Goal: Task Accomplishment & Management: Complete application form

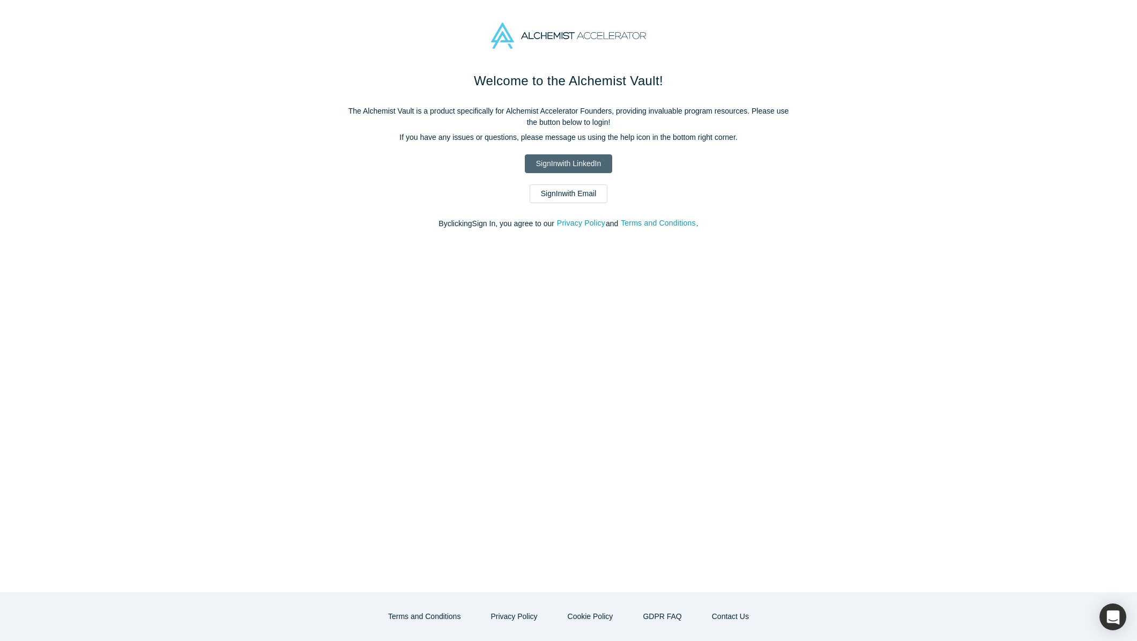
click at [549, 159] on link "Sign In with LinkedIn" at bounding box center [568, 163] width 87 height 19
